Goal: Information Seeking & Learning: Learn about a topic

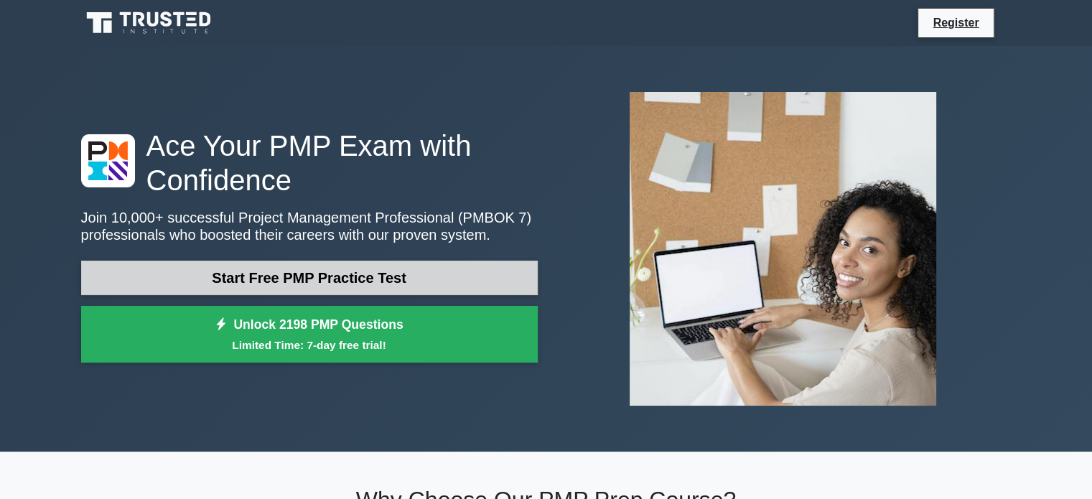
click at [334, 281] on link "Start Free PMP Practice Test" at bounding box center [309, 278] width 456 height 34
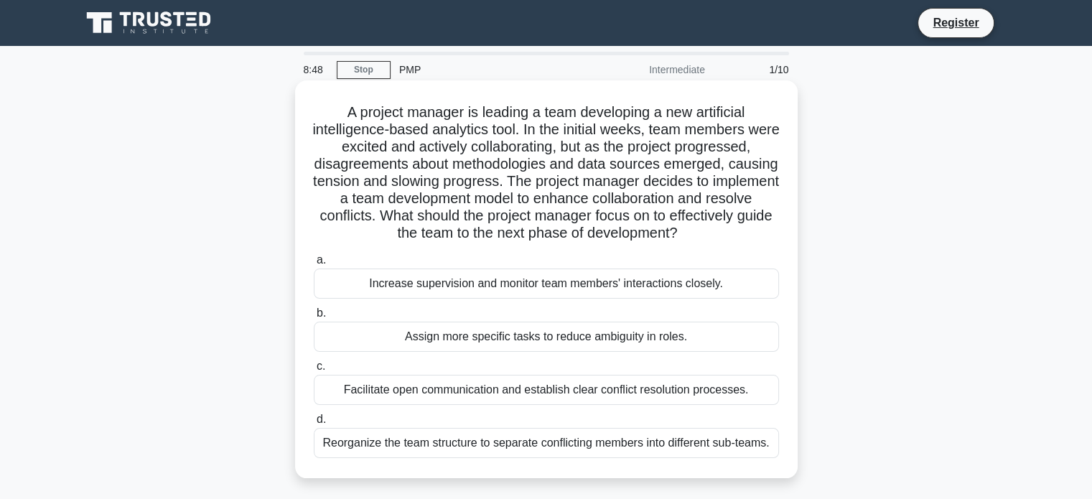
click at [718, 390] on div "Facilitate open communication and establish clear conflict resolution processes." at bounding box center [546, 390] width 465 height 30
click at [314, 371] on input "c. Facilitate open communication and establish clear conflict resolution proces…" at bounding box center [314, 366] width 0 height 9
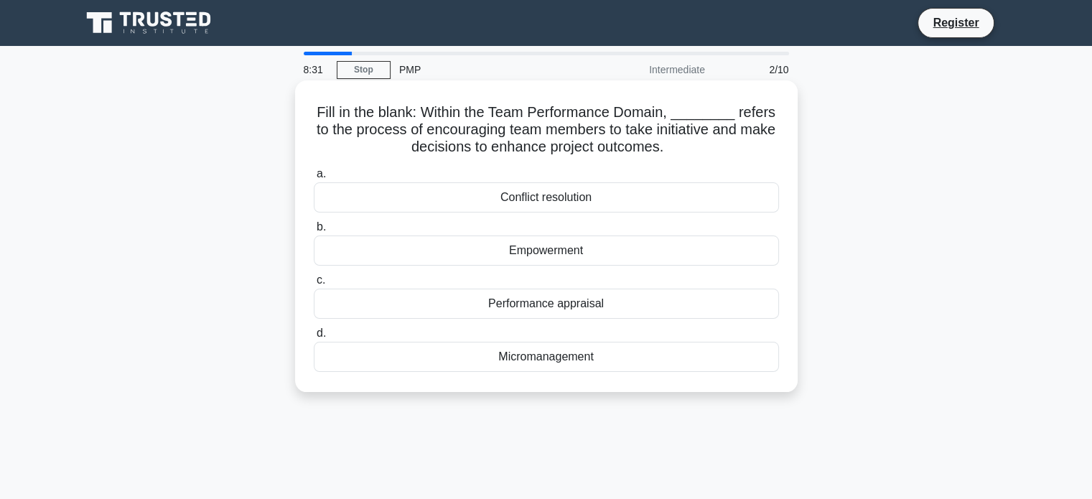
click at [688, 249] on div "Empowerment" at bounding box center [546, 250] width 465 height 30
click at [314, 232] on input "b. Empowerment" at bounding box center [314, 226] width 0 height 9
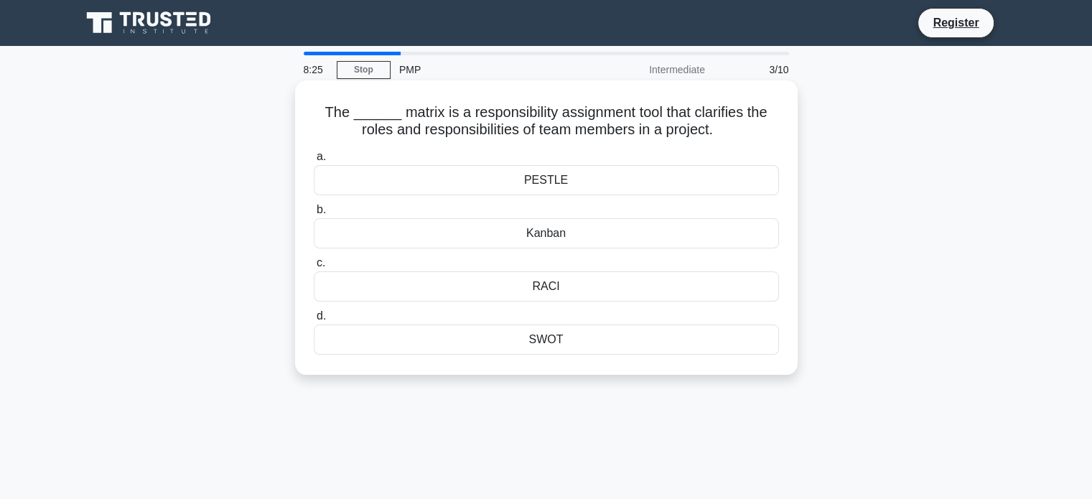
click at [628, 283] on div "RACI" at bounding box center [546, 286] width 465 height 30
click at [314, 268] on input "c. RACI" at bounding box center [314, 262] width 0 height 9
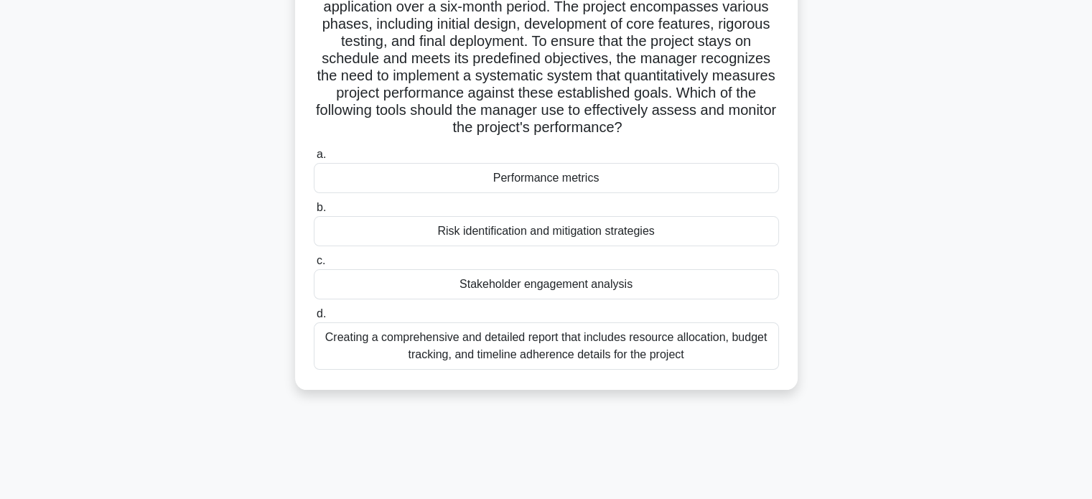
scroll to position [126, 0]
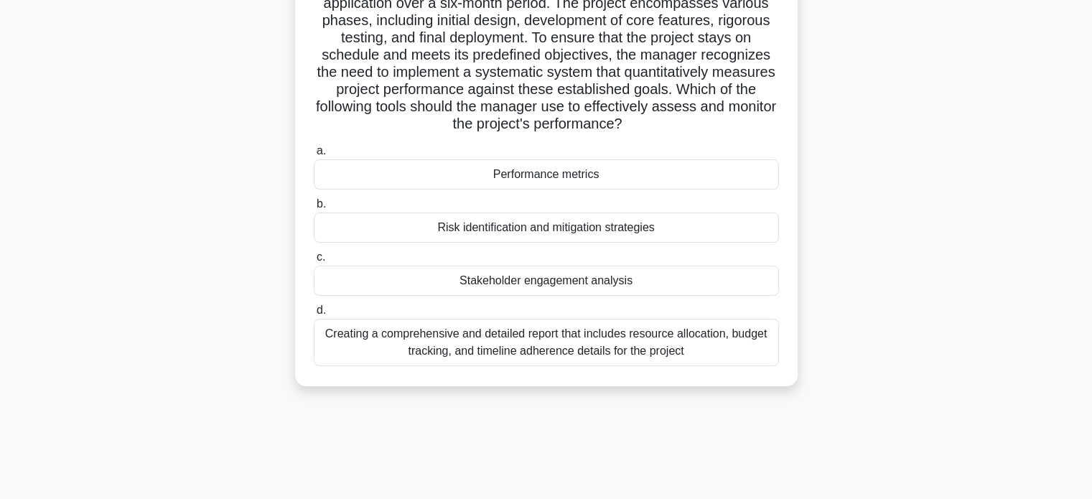
click at [646, 283] on div "Stakeholder engagement analysis" at bounding box center [546, 281] width 465 height 30
click at [314, 262] on input "c. Stakeholder engagement analysis" at bounding box center [314, 257] width 0 height 9
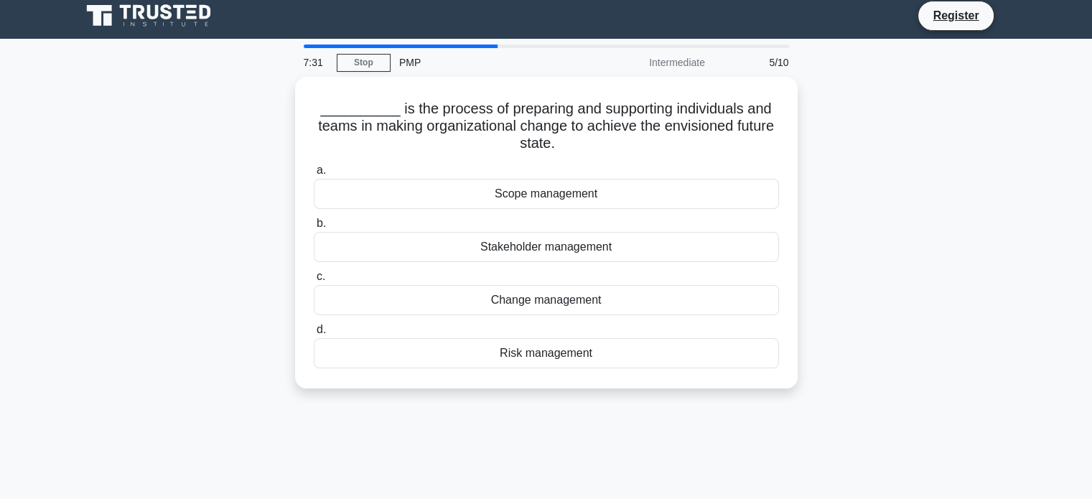
scroll to position [0, 0]
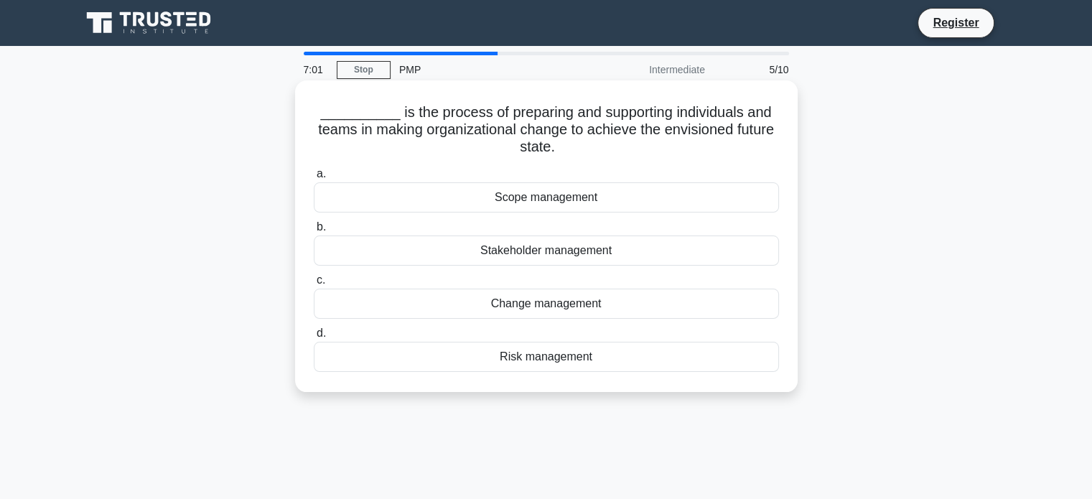
click at [640, 311] on div "Change management" at bounding box center [546, 304] width 465 height 30
click at [314, 285] on input "c. Change management" at bounding box center [314, 280] width 0 height 9
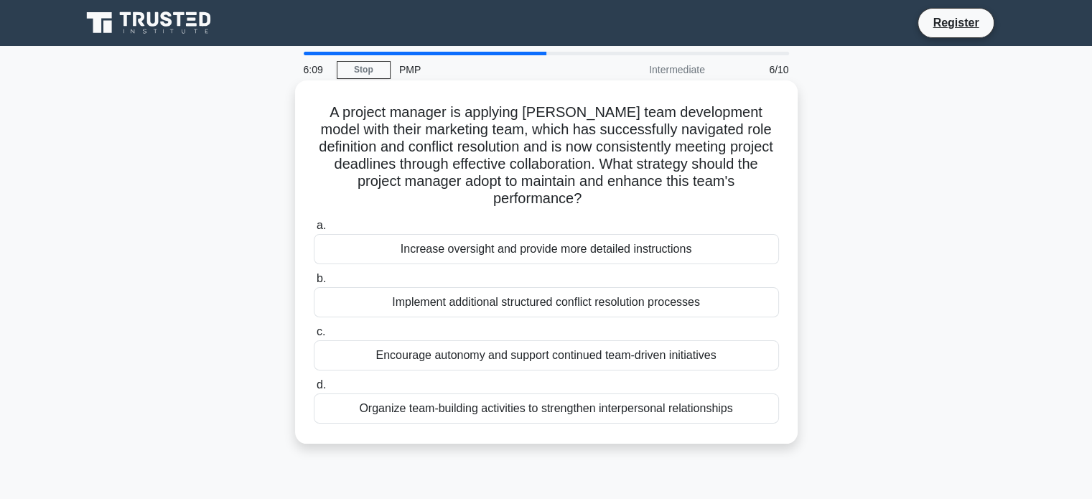
click at [614, 410] on div "Organize team-building activities to strengthen interpersonal relationships" at bounding box center [546, 408] width 465 height 30
click at [314, 390] on input "d. Organize team-building activities to strengthen interpersonal relationships" at bounding box center [314, 384] width 0 height 9
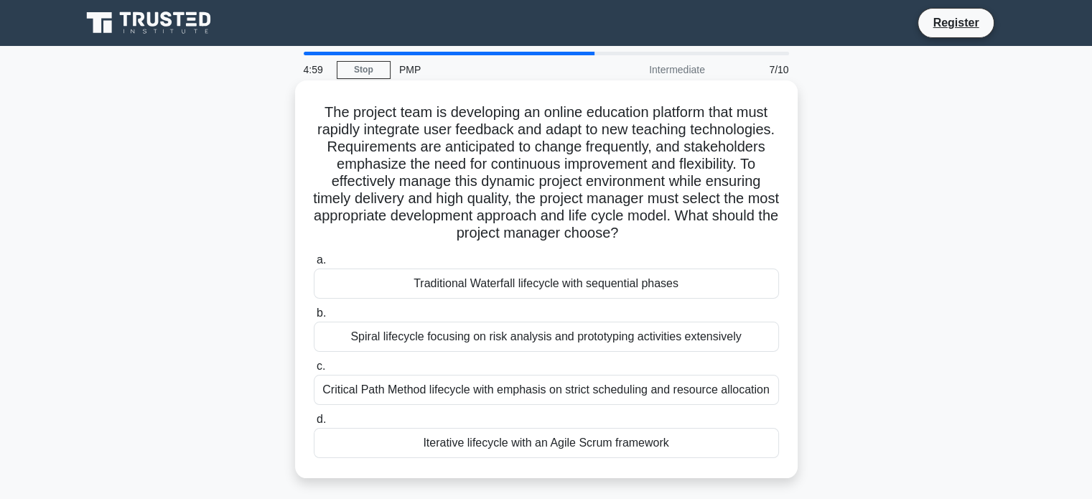
click at [718, 339] on div "Spiral lifecycle focusing on risk analysis and prototyping activities extensive…" at bounding box center [546, 337] width 465 height 30
click at [314, 318] on input "b. Spiral lifecycle focusing on risk analysis and prototyping activities extens…" at bounding box center [314, 313] width 0 height 9
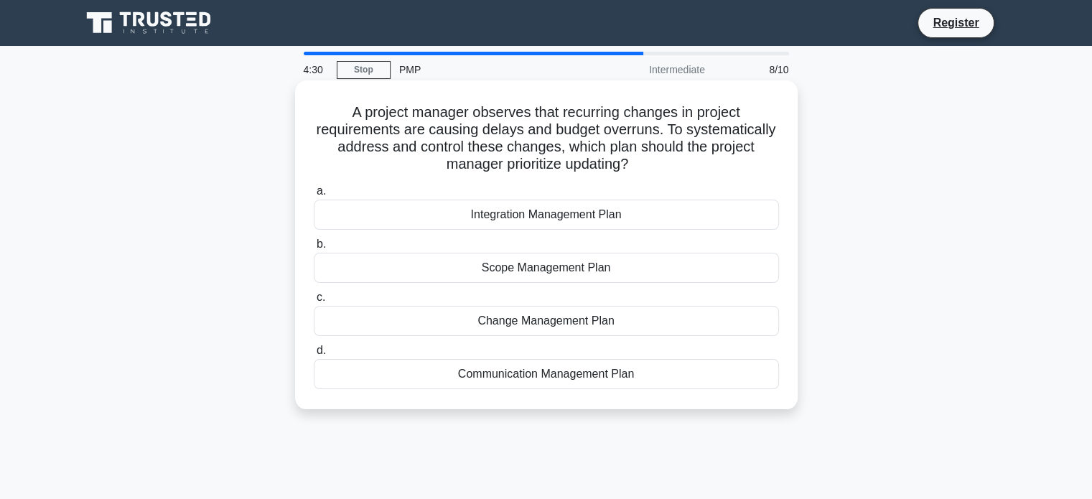
click at [627, 272] on div "Scope Management Plan" at bounding box center [546, 268] width 465 height 30
click at [314, 249] on input "b. Scope Management Plan" at bounding box center [314, 244] width 0 height 9
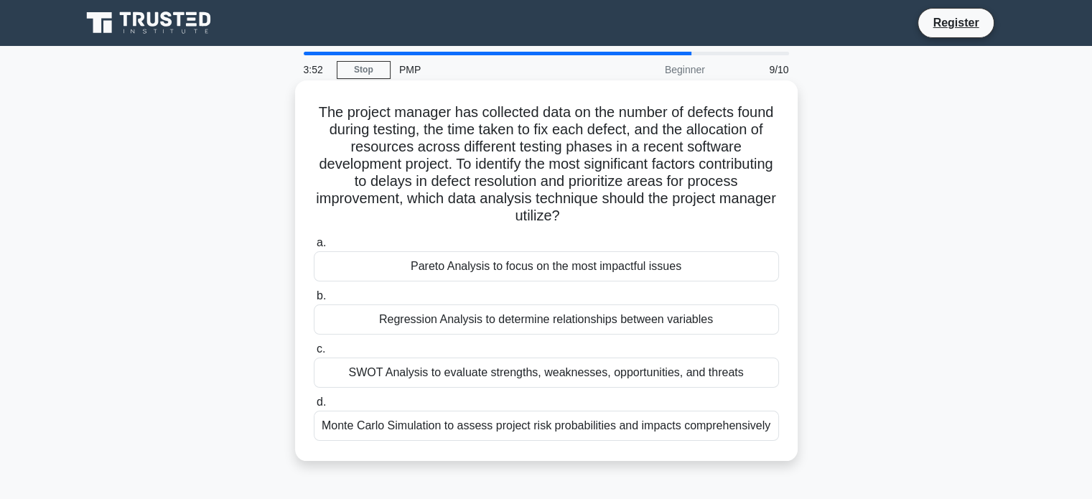
click at [725, 309] on div "Regression Analysis to determine relationships between variables" at bounding box center [546, 319] width 465 height 30
click at [314, 301] on input "b. Regression Analysis to determine relationships between variables" at bounding box center [314, 295] width 0 height 9
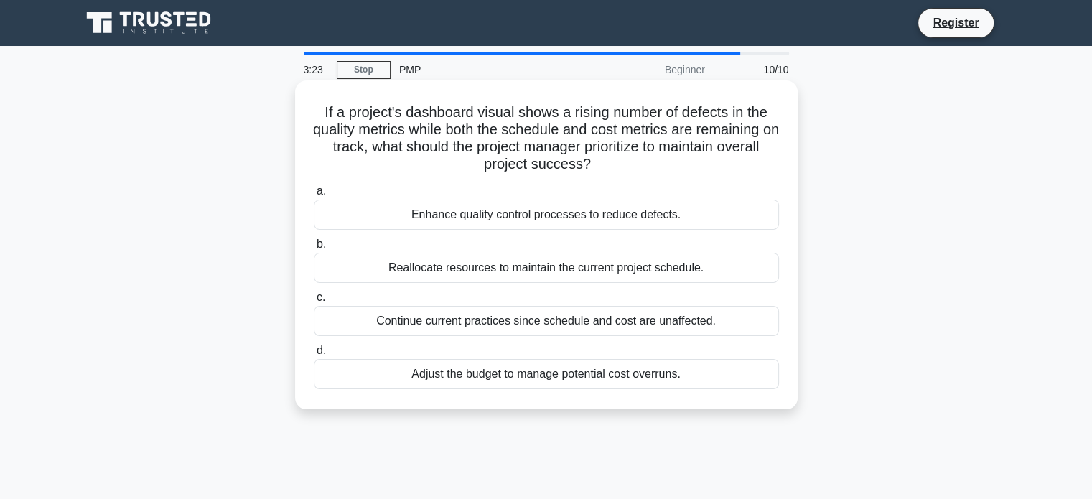
click at [709, 212] on div "Enhance quality control processes to reduce defects." at bounding box center [546, 215] width 465 height 30
click at [314, 196] on input "a. Enhance quality control processes to reduce defects." at bounding box center [314, 191] width 0 height 9
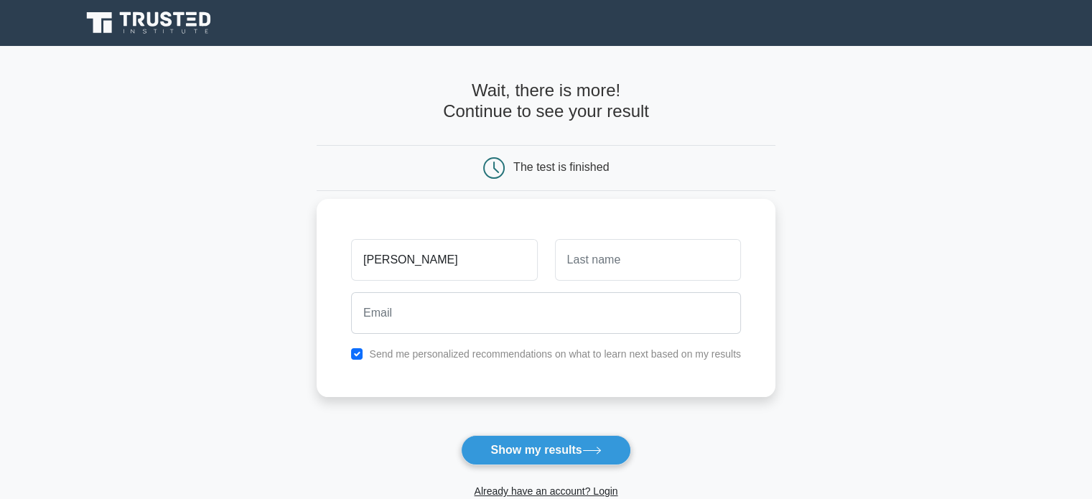
type input "[PERSON_NAME]"
click at [598, 271] on input "text" at bounding box center [648, 260] width 186 height 42
type input "[PERSON_NAME]"
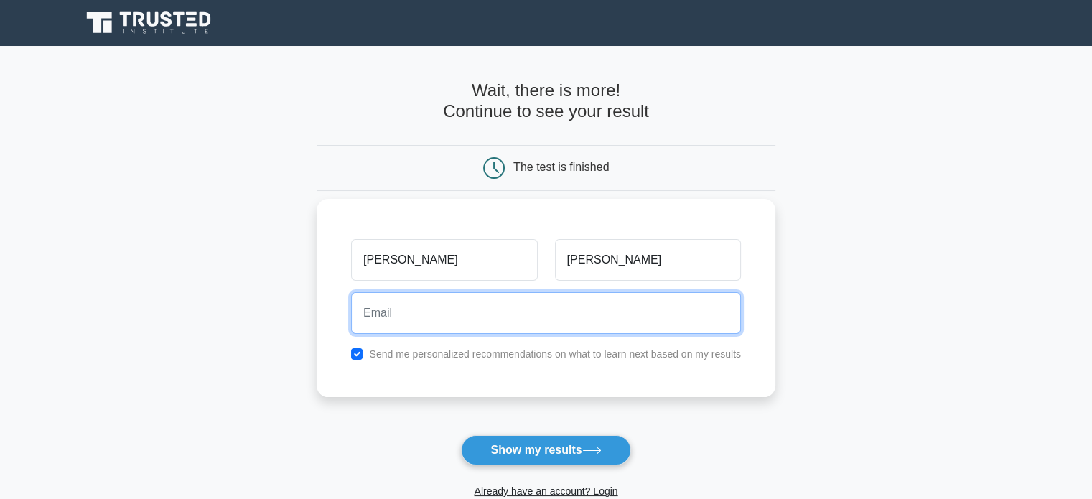
click at [590, 312] on input "email" at bounding box center [546, 313] width 390 height 42
type input "[EMAIL_ADDRESS][DOMAIN_NAME]"
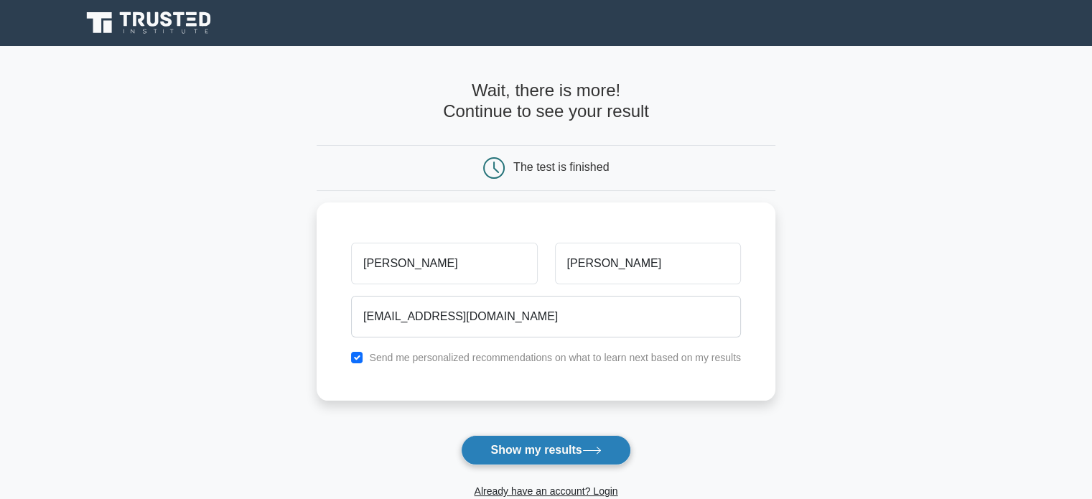
click at [548, 453] on button "Show my results" at bounding box center [545, 450] width 169 height 30
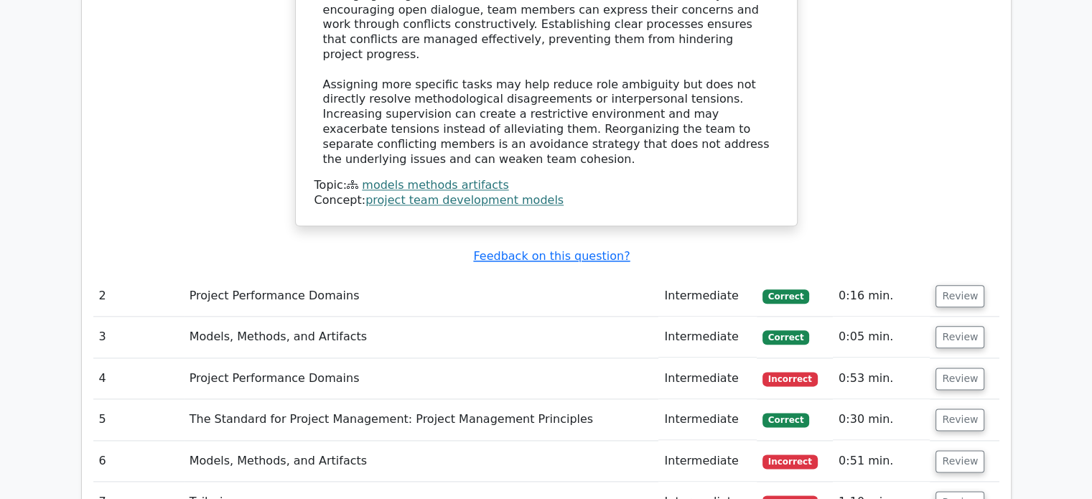
scroll to position [1692, 0]
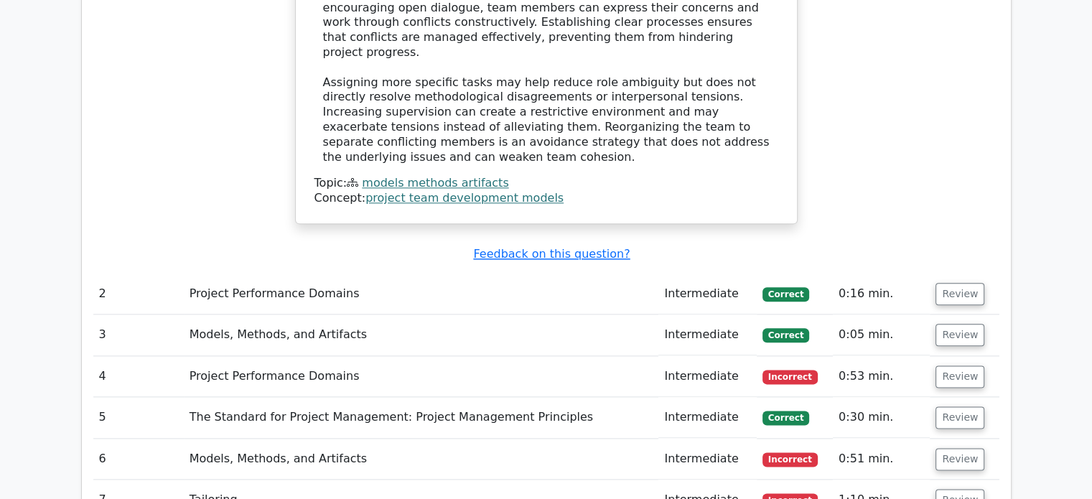
click at [320, 356] on td "Project Performance Domains" at bounding box center [421, 376] width 475 height 41
click at [946, 365] on button "Review" at bounding box center [959, 376] width 49 height 22
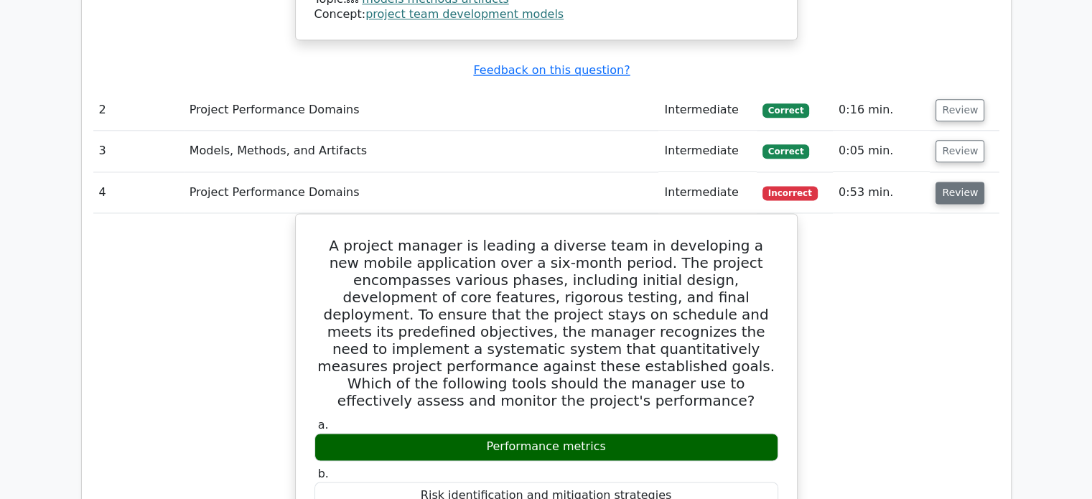
scroll to position [1877, 0]
